Goal: Find specific page/section: Find specific page/section

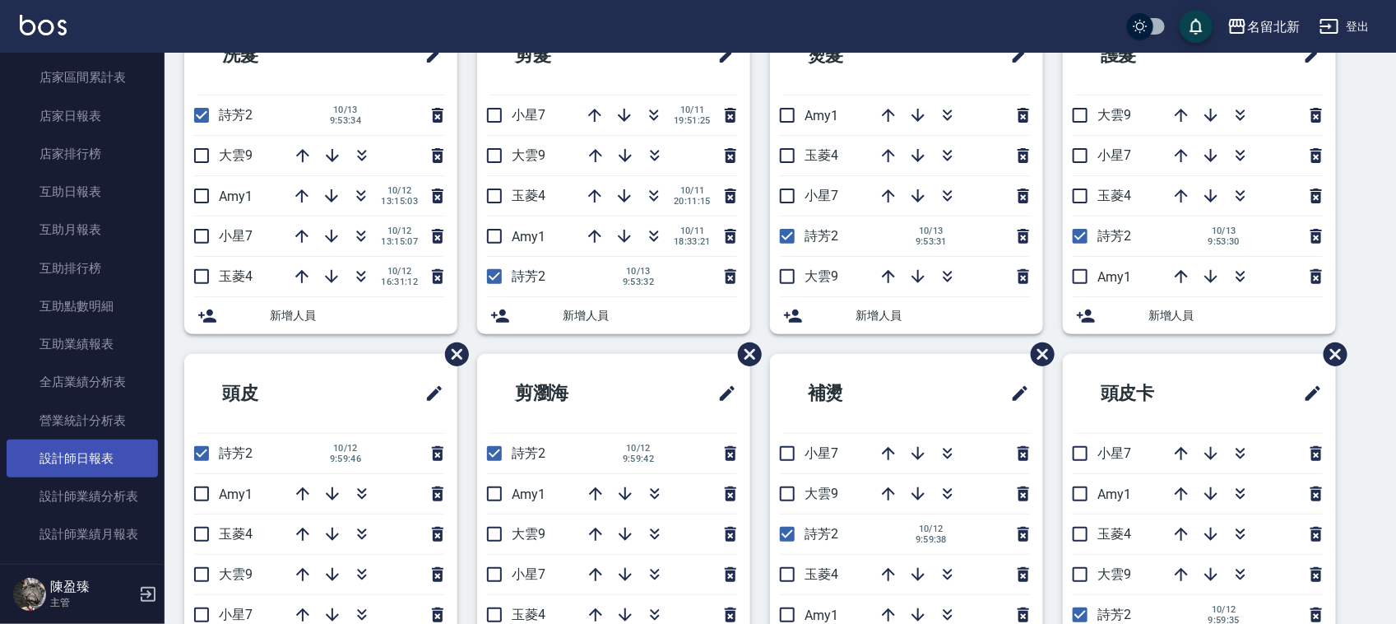
scroll to position [617, 0]
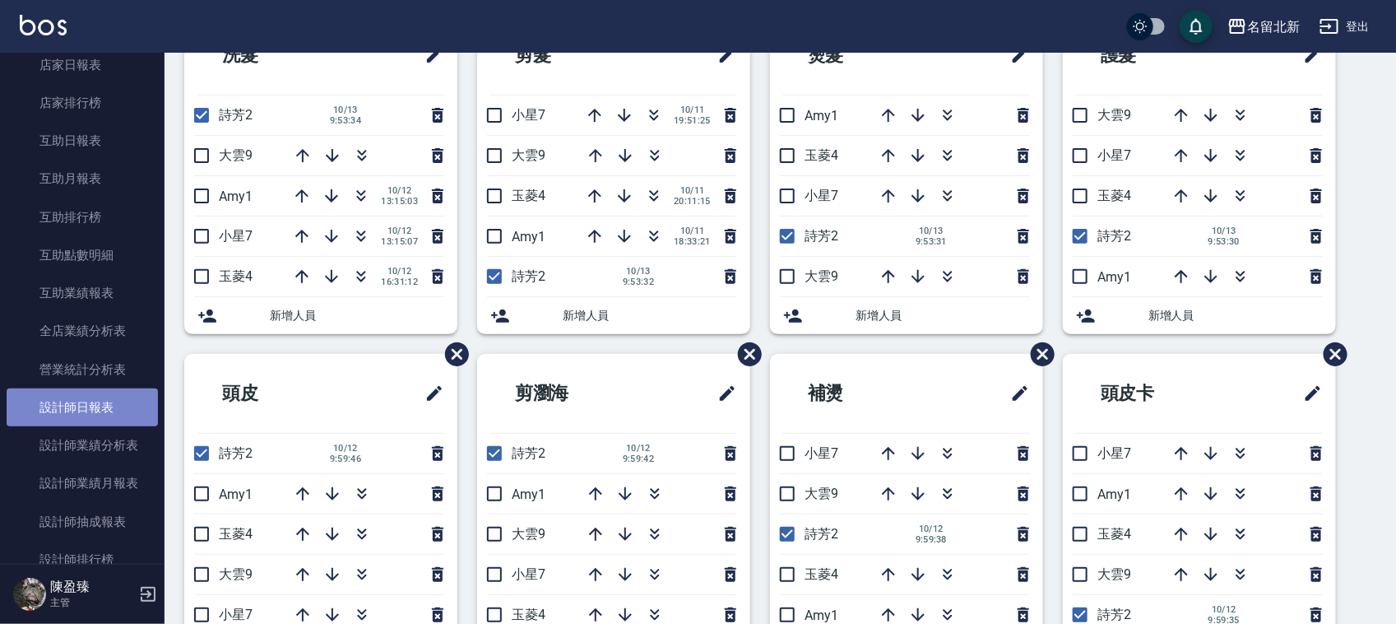
click at [93, 412] on link "設計師日報表" at bounding box center [82, 407] width 151 height 38
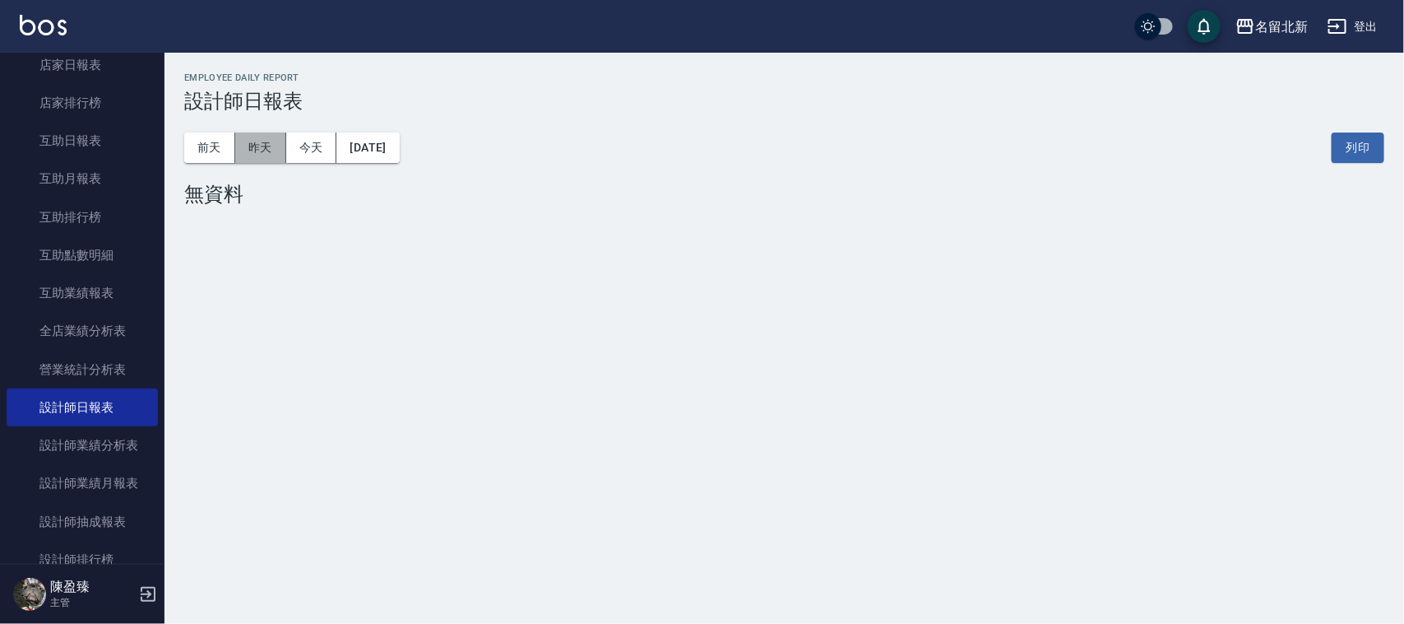
click at [266, 144] on button "昨天" at bounding box center [260, 147] width 51 height 30
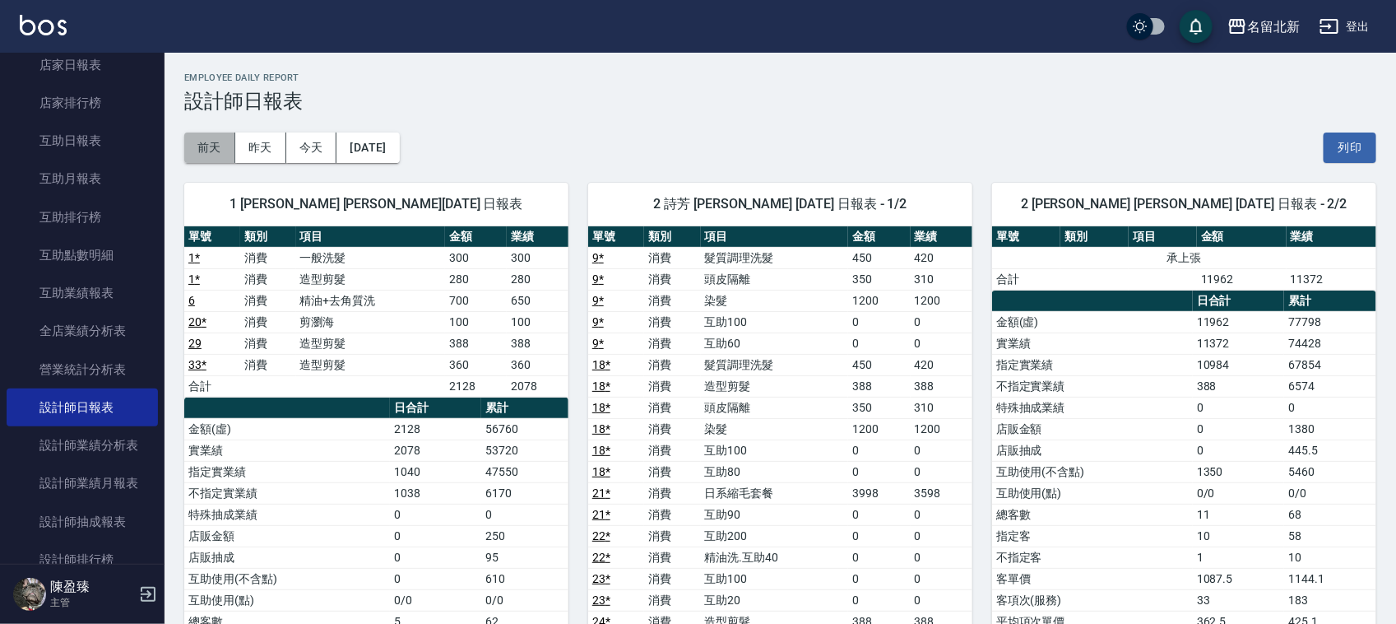
click at [218, 157] on button "前天" at bounding box center [209, 147] width 51 height 30
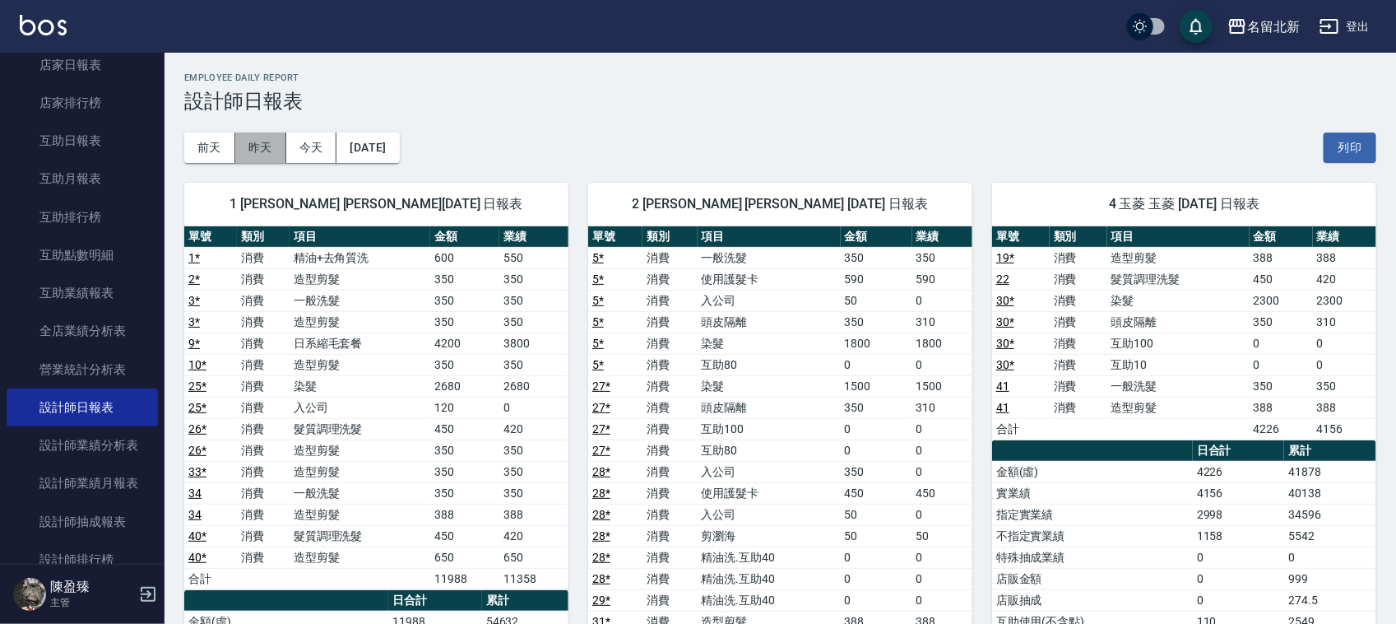
click at [261, 146] on button "昨天" at bounding box center [260, 147] width 51 height 30
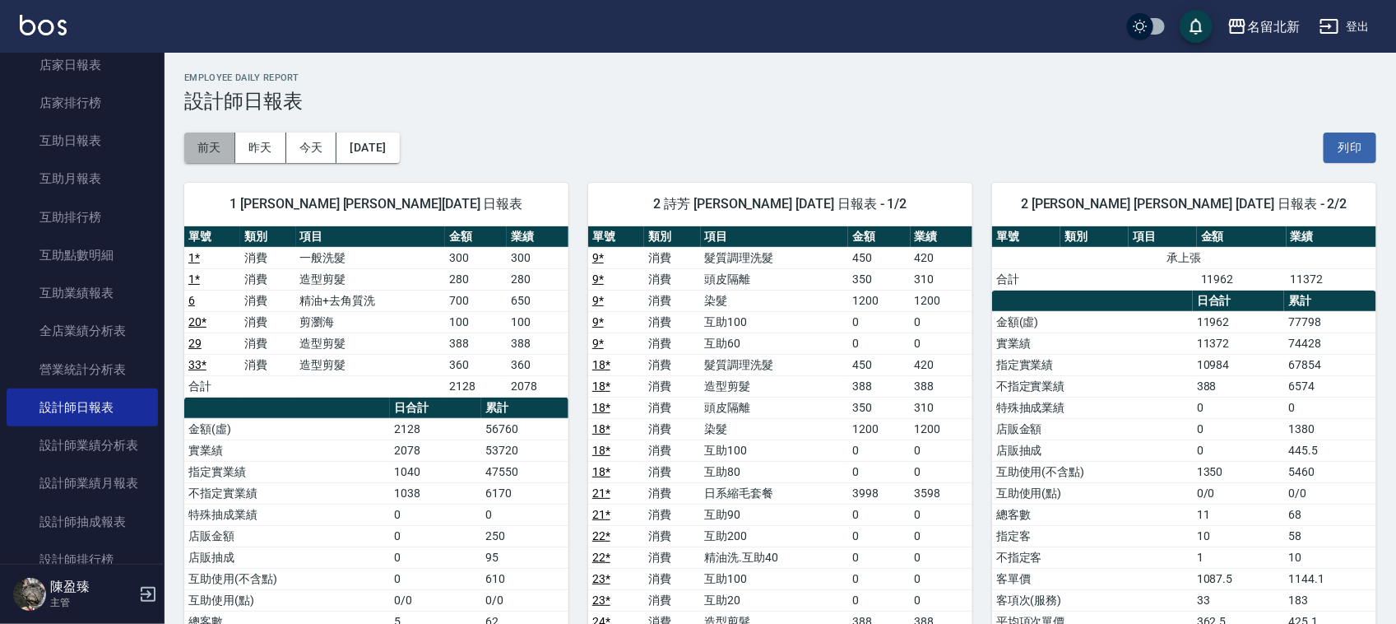
click at [206, 153] on button "前天" at bounding box center [209, 147] width 51 height 30
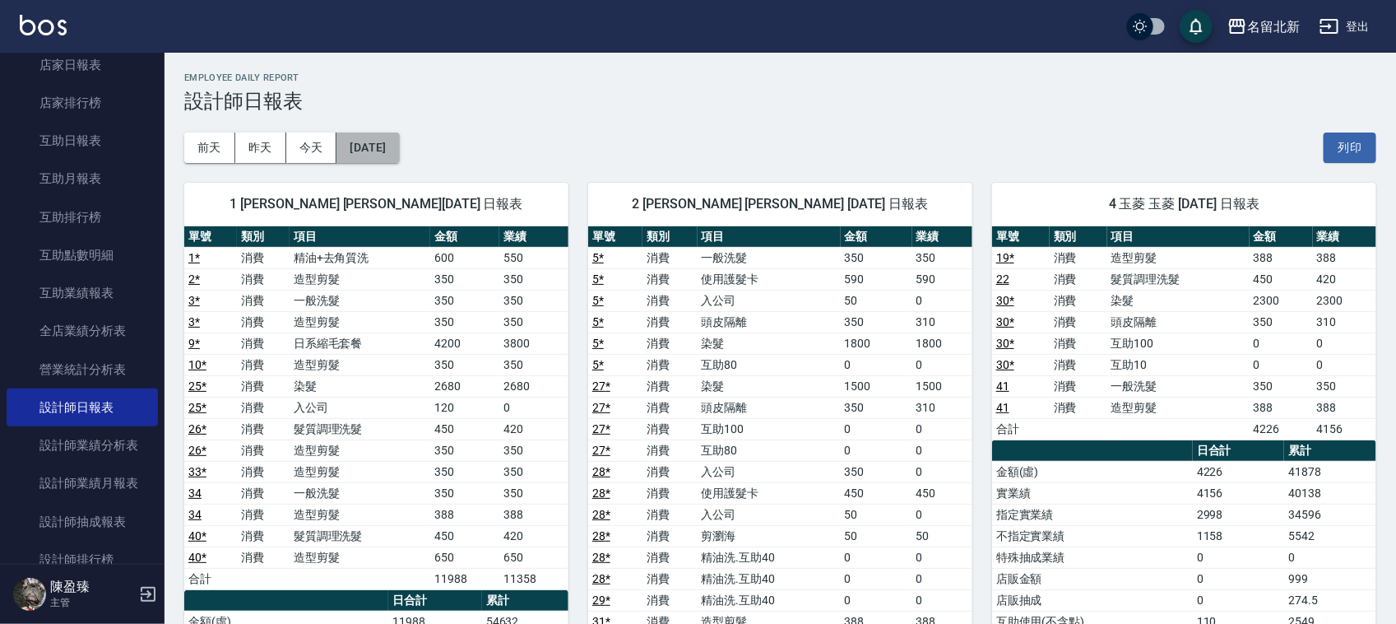
click at [399, 145] on button "[DATE]" at bounding box center [367, 147] width 63 height 30
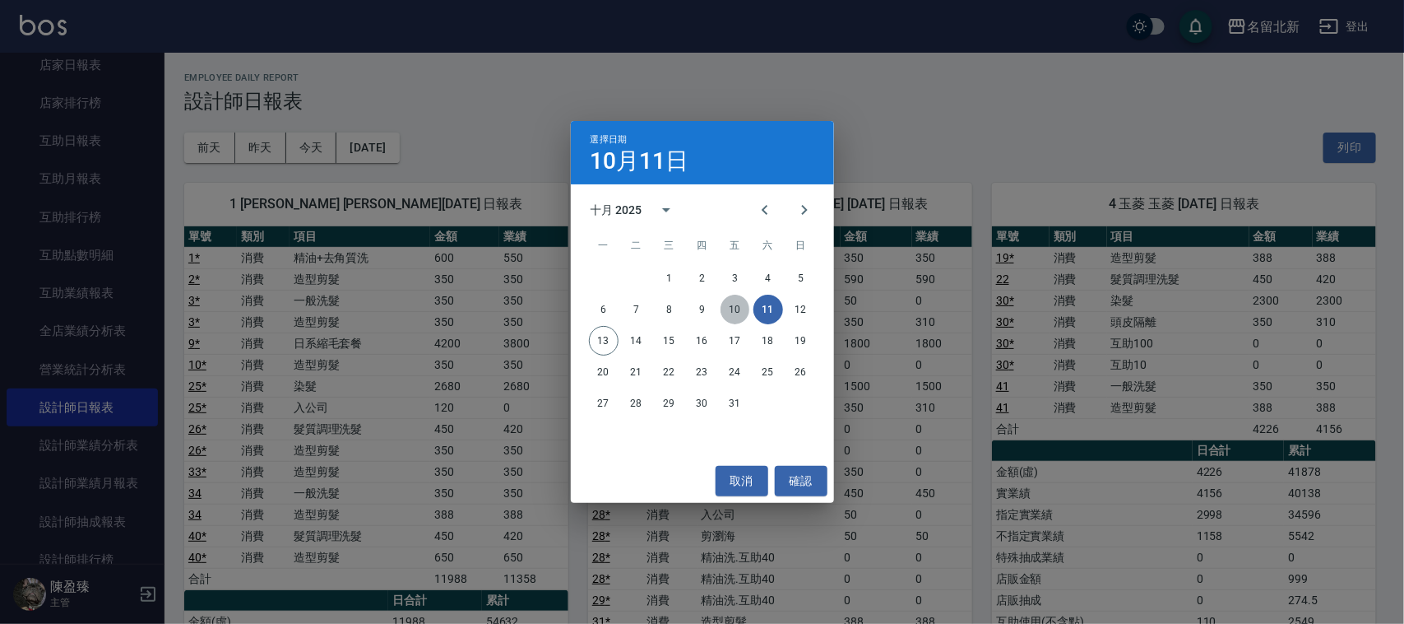
click at [732, 313] on button "10" at bounding box center [736, 309] width 30 height 30
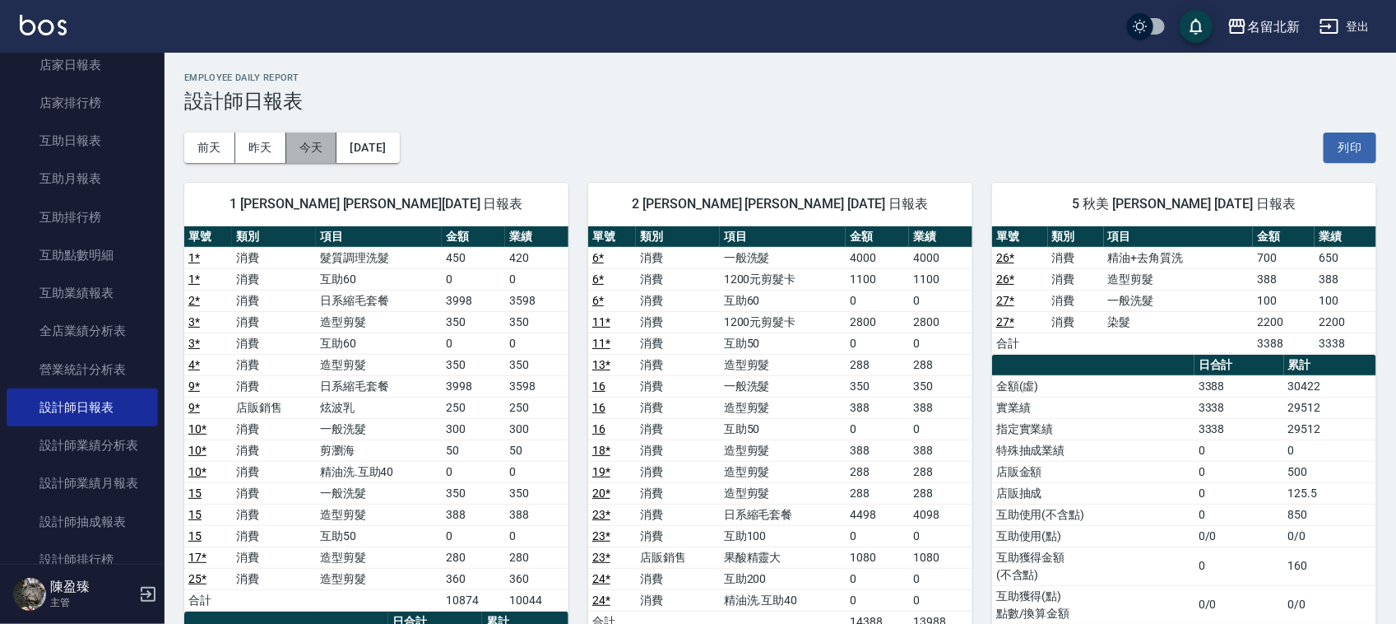
click at [327, 151] on button "今天" at bounding box center [311, 147] width 51 height 30
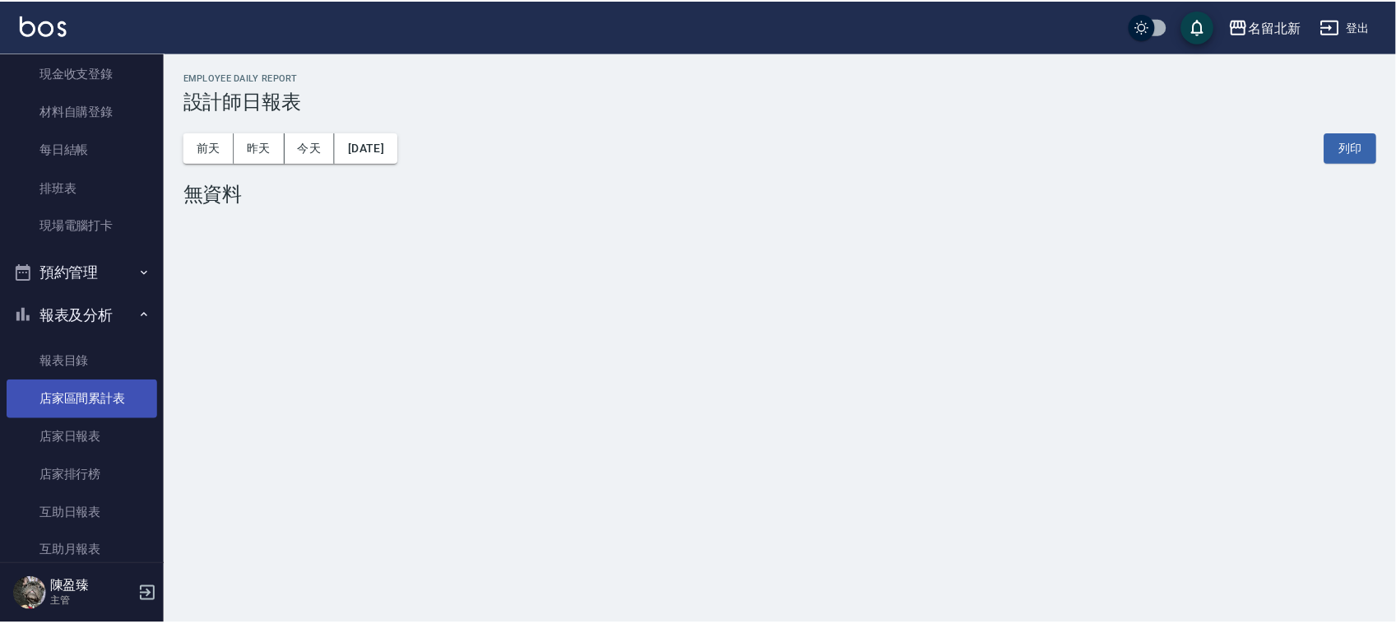
scroll to position [278, 0]
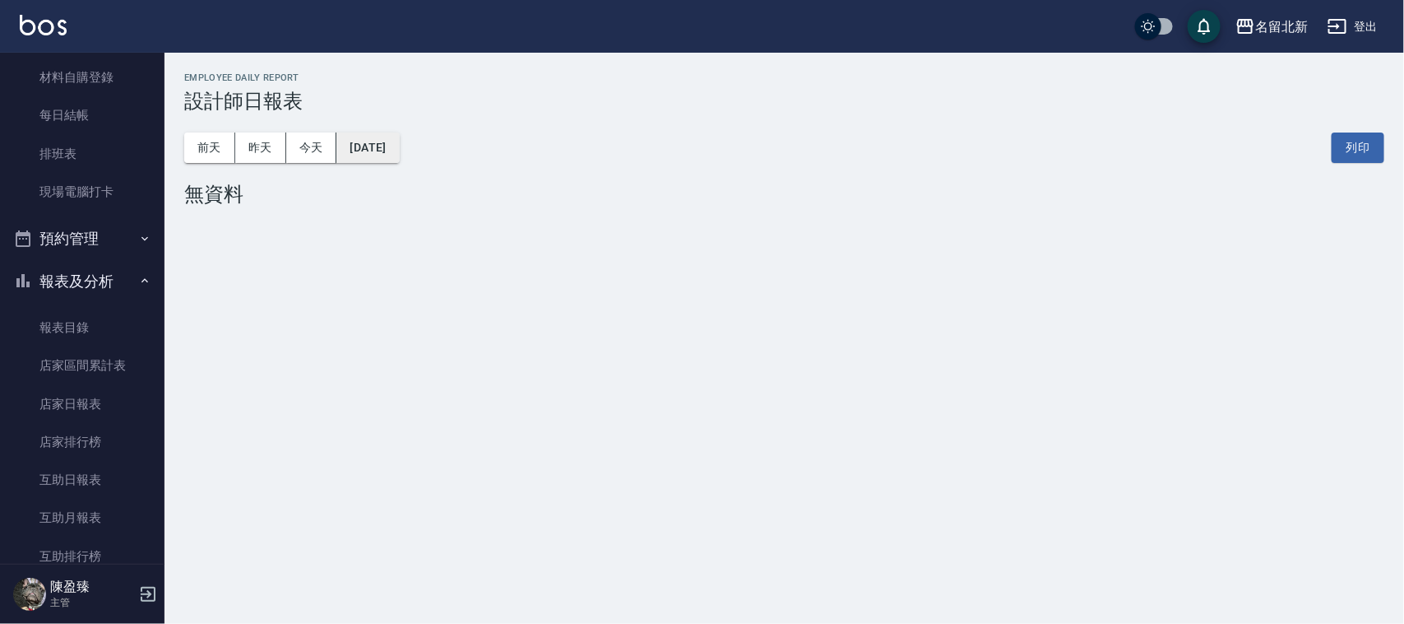
click at [399, 146] on button "[DATE]" at bounding box center [367, 147] width 63 height 30
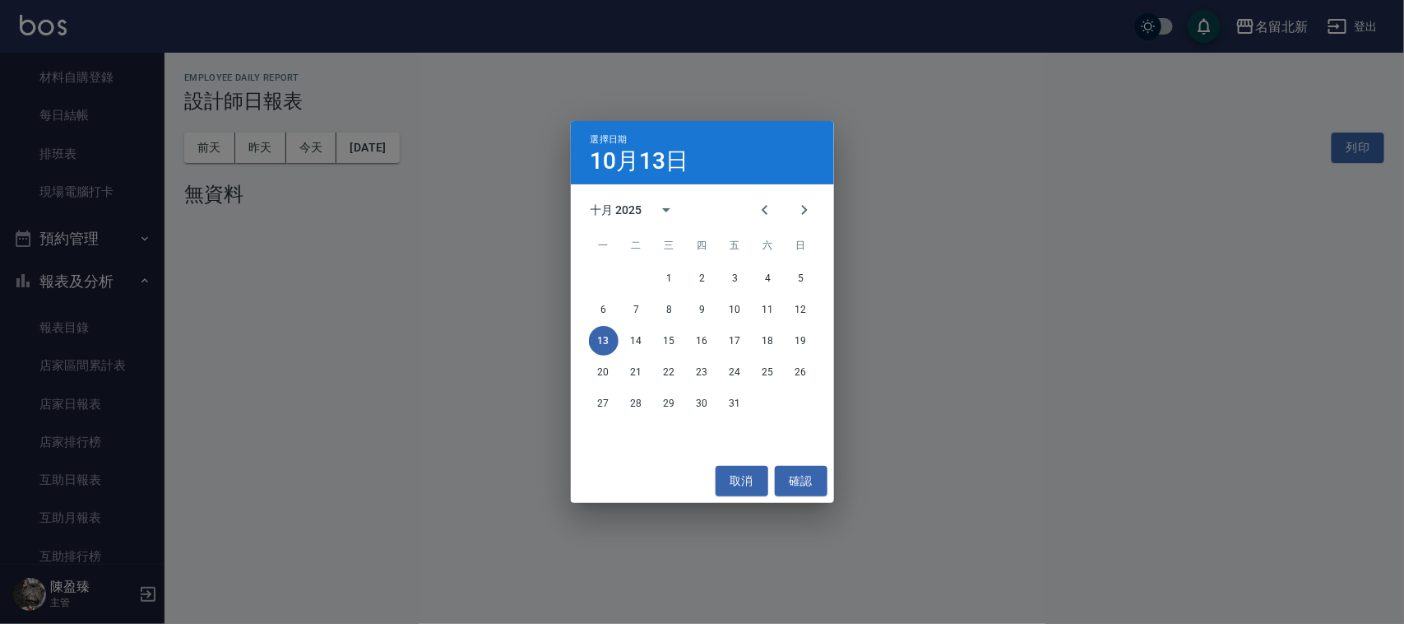
click at [260, 145] on div "選擇日期 [DATE] 十月 2025 一 二 三 四 五 六 日 1 2 3 4 5 6 7 8 9 10 11 12 13 14 15 16 17 18 …" at bounding box center [702, 312] width 1404 height 624
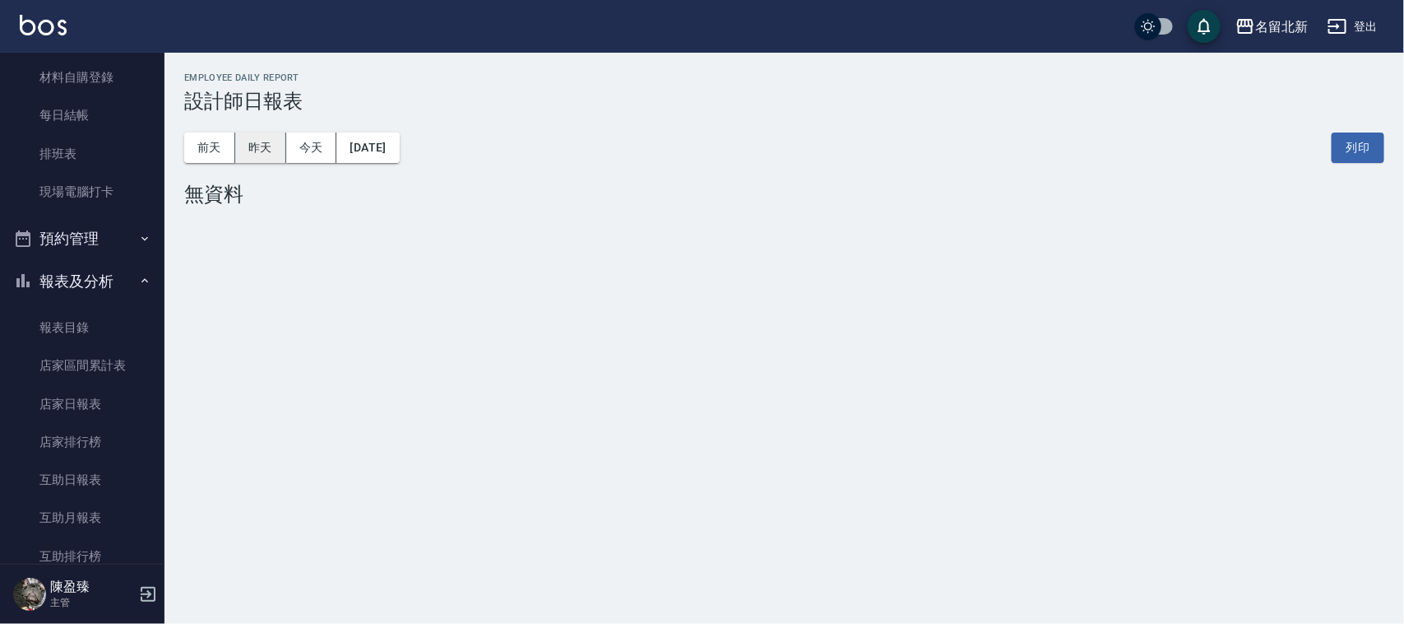
click at [262, 145] on button "昨天" at bounding box center [260, 147] width 51 height 30
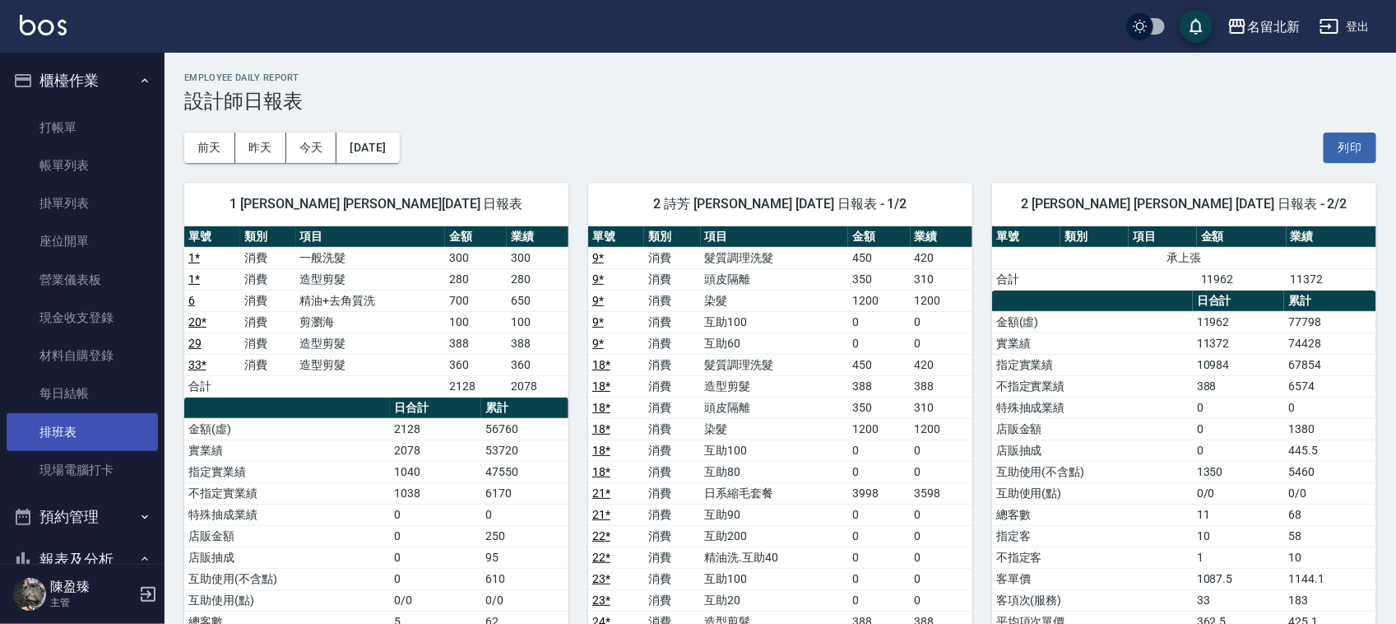
click at [50, 424] on link "排班表" at bounding box center [82, 432] width 151 height 38
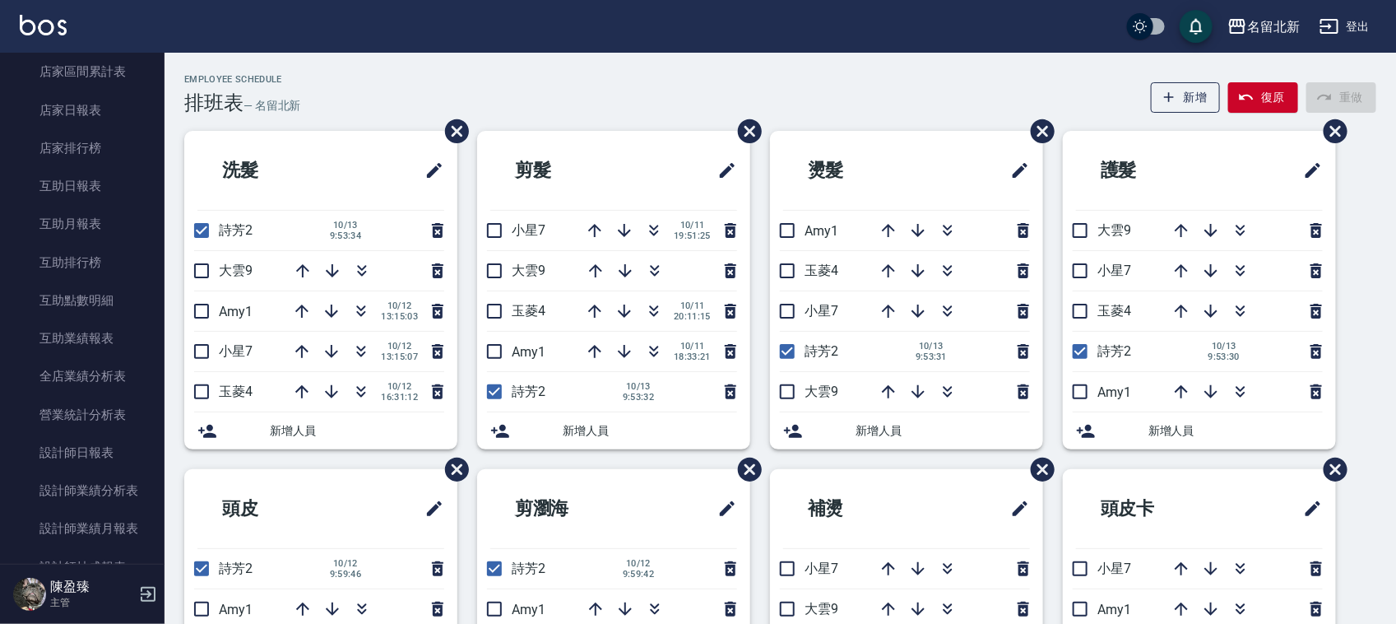
scroll to position [570, 0]
click at [80, 459] on link "設計師日報表" at bounding box center [82, 454] width 151 height 38
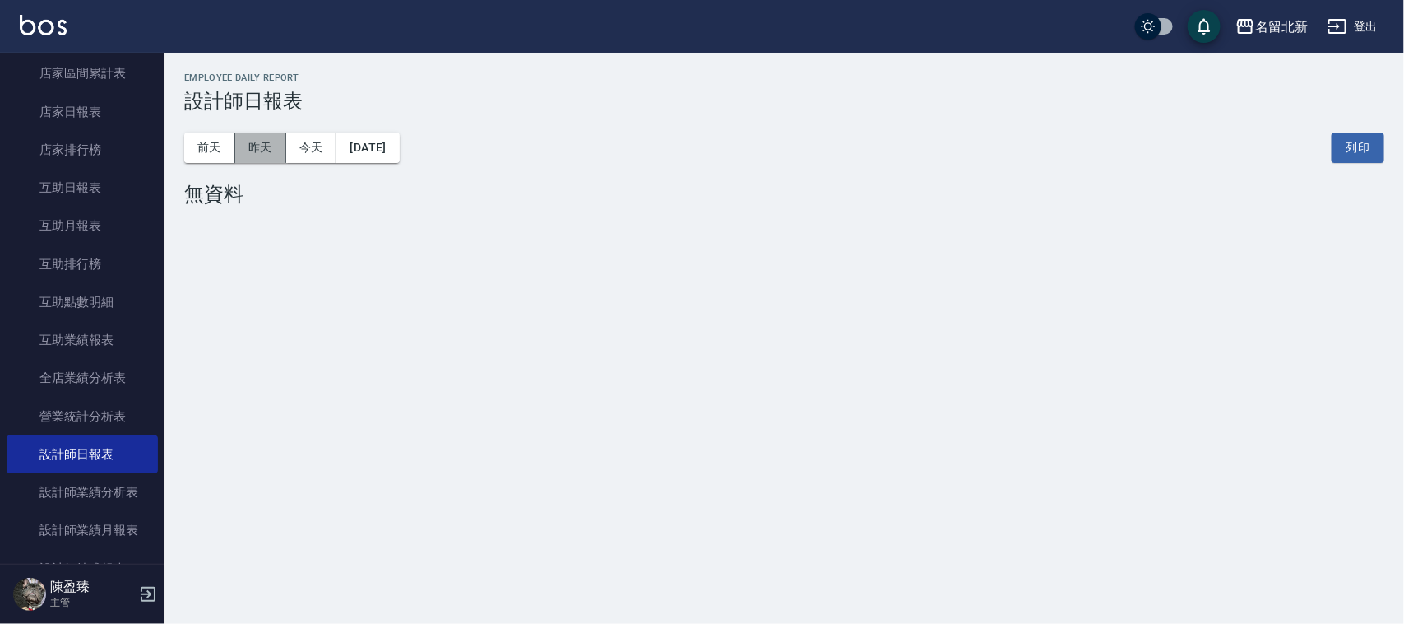
click at [255, 151] on button "昨天" at bounding box center [260, 147] width 51 height 30
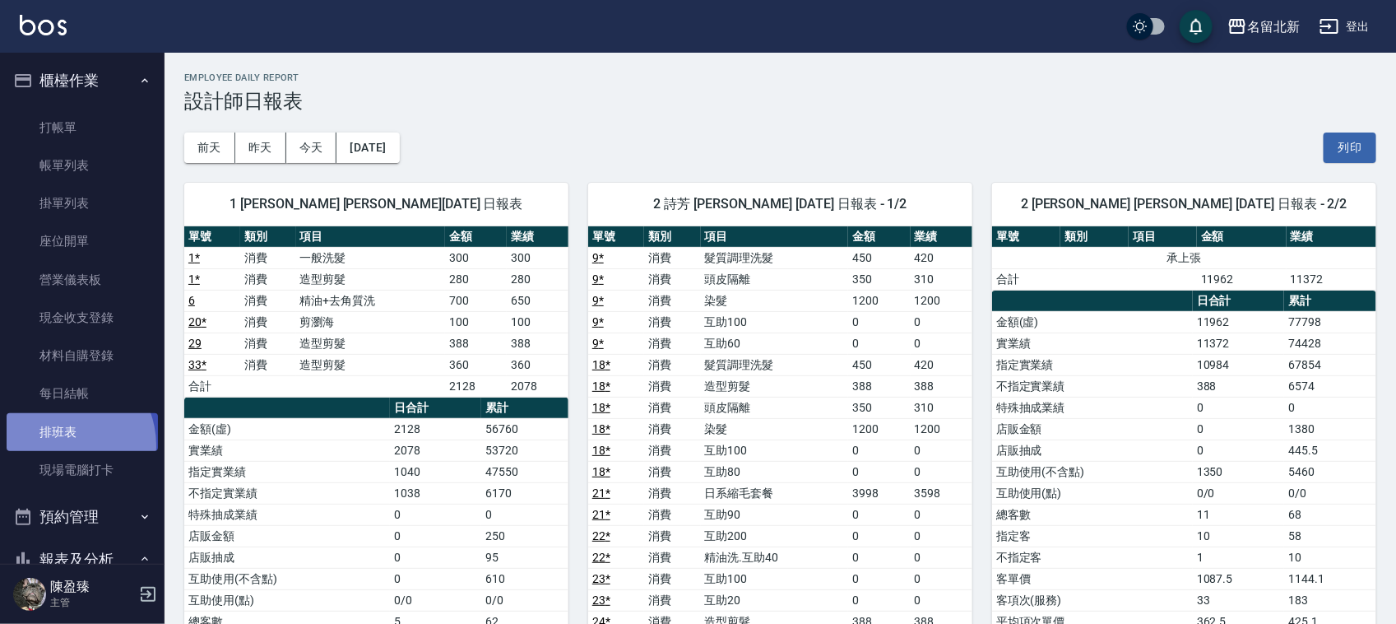
click at [60, 445] on link "排班表" at bounding box center [82, 432] width 151 height 38
